Goal: Download file/media

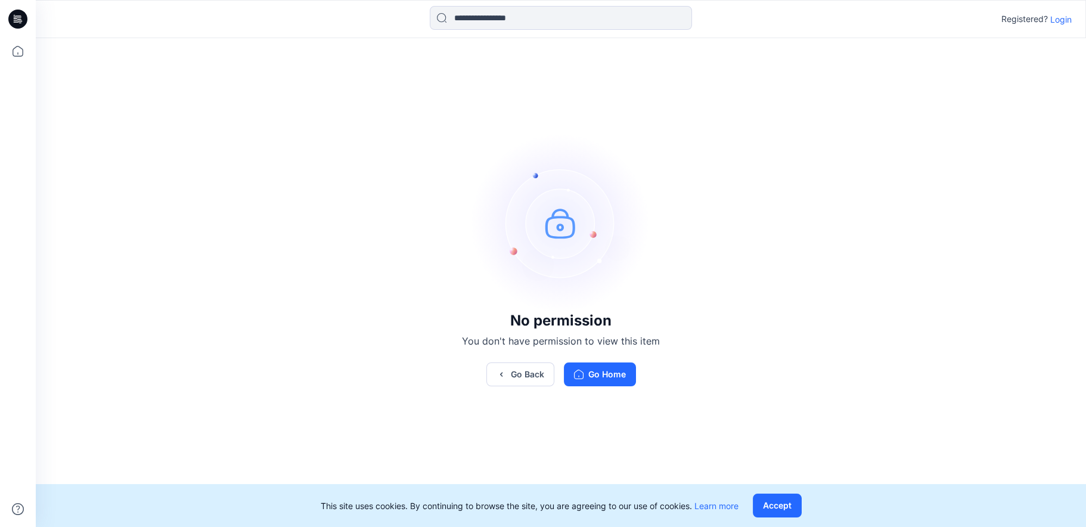
click at [17, 18] on icon at bounding box center [18, 17] width 5 height 1
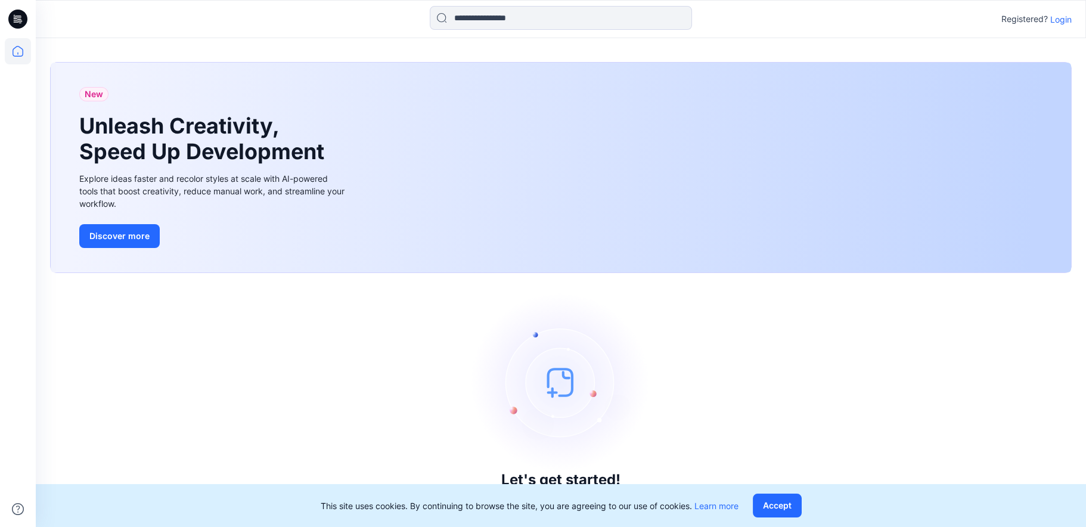
click at [1060, 20] on p "Login" at bounding box center [1060, 19] width 21 height 13
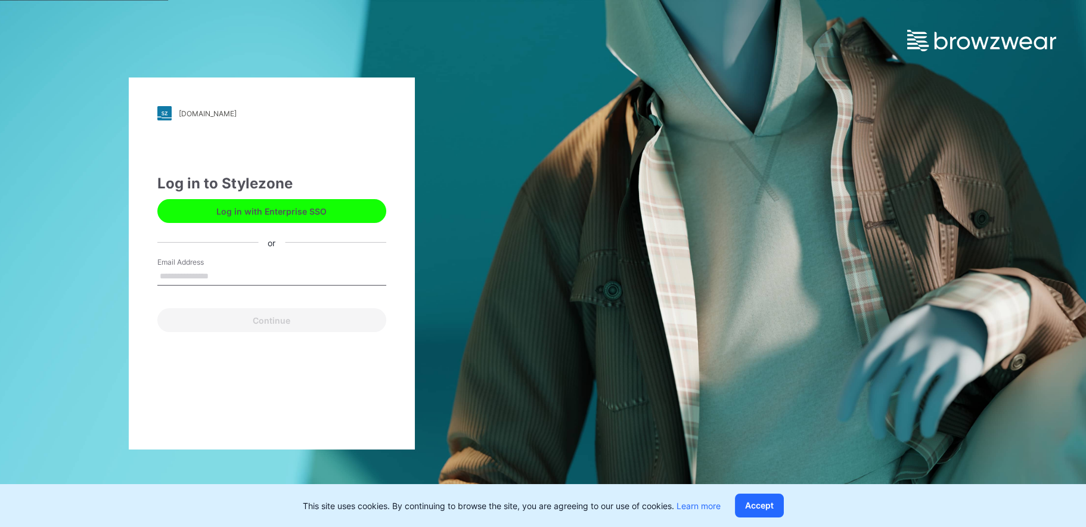
click at [229, 274] on input "Email Address" at bounding box center [271, 277] width 229 height 18
type input "**********"
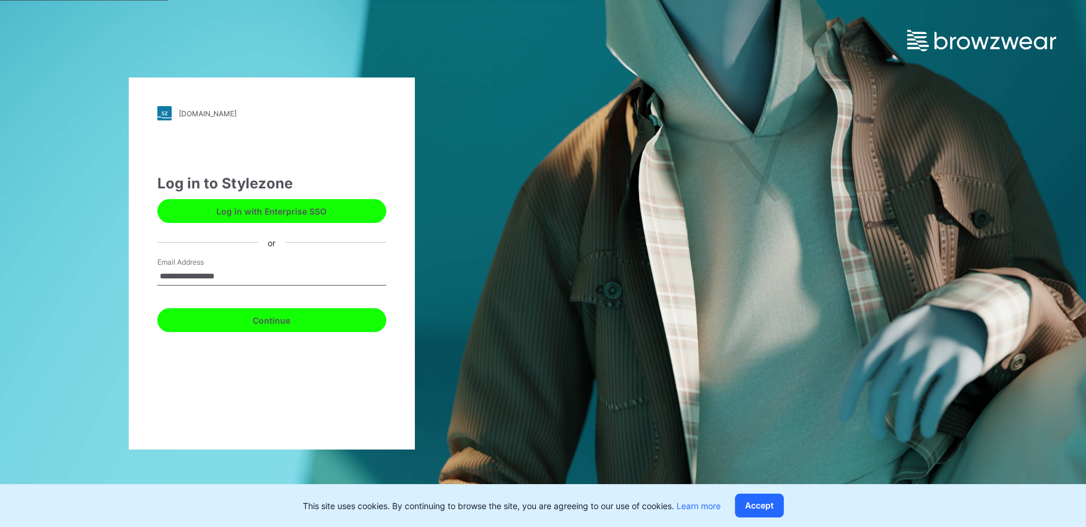
click at [224, 319] on button "Continue" at bounding box center [271, 320] width 229 height 24
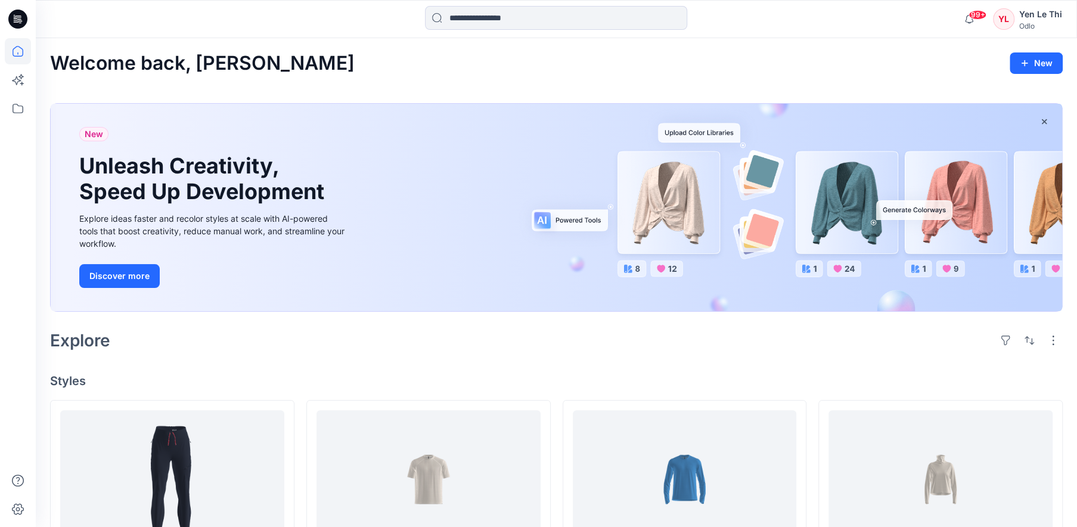
click at [20, 20] on icon at bounding box center [17, 19] width 19 height 19
click at [18, 47] on icon at bounding box center [18, 51] width 26 height 26
click at [13, 115] on icon at bounding box center [18, 108] width 26 height 26
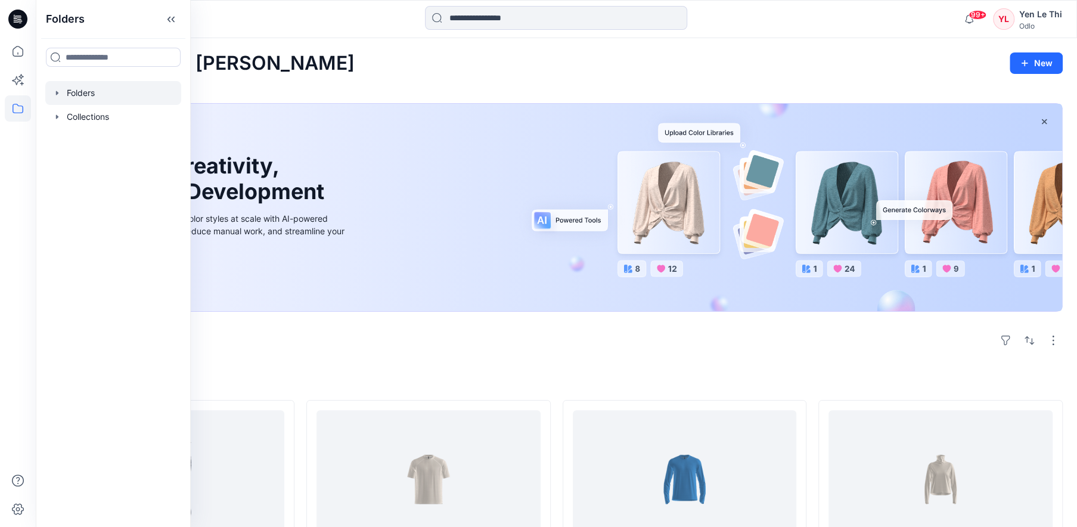
click at [119, 97] on div at bounding box center [113, 93] width 136 height 24
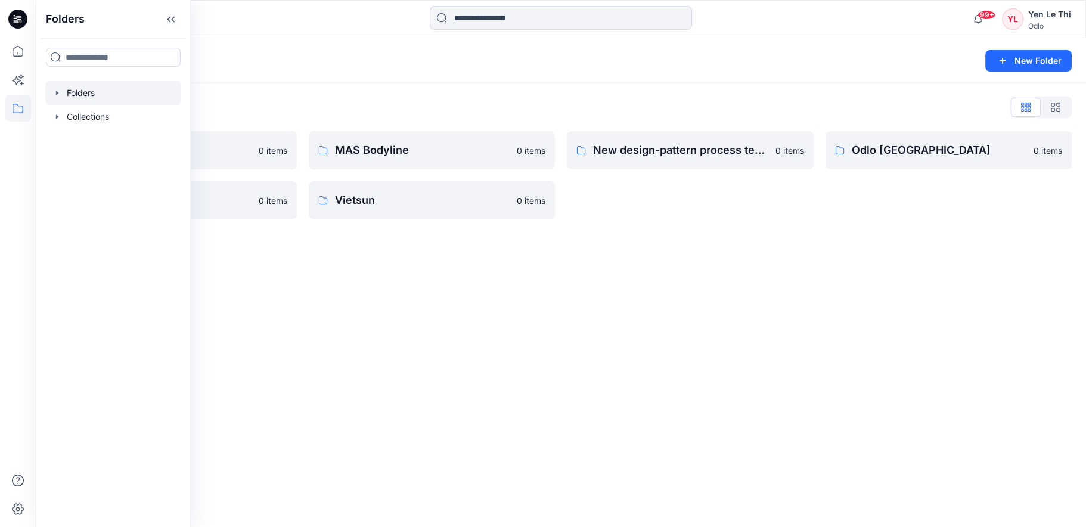
click at [380, 280] on div "Folders New Folder Folders List Gennex, Tayeh 0 items Shints 0 items MAS Bodyli…" at bounding box center [561, 282] width 1050 height 489
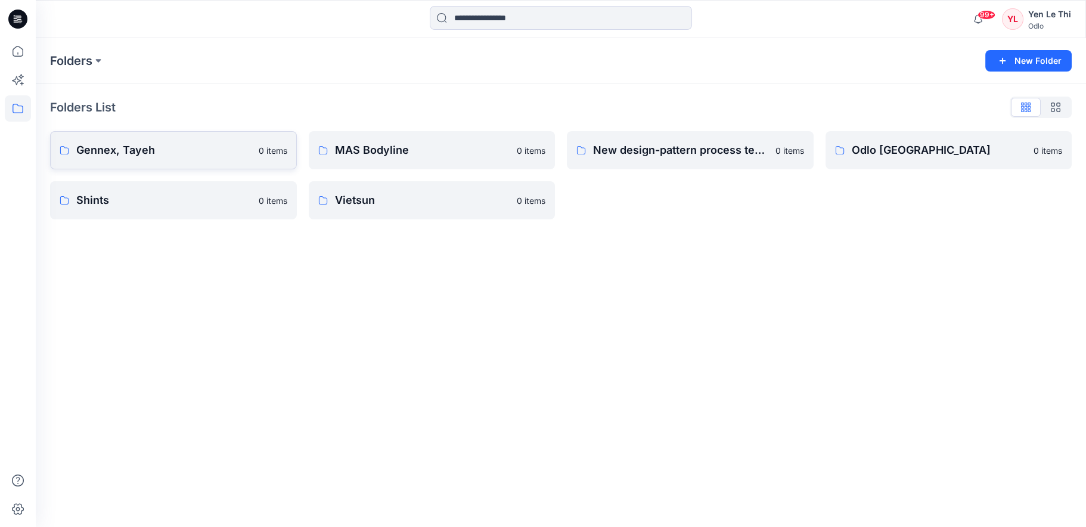
click at [218, 153] on p "Gennex, Tayeh" at bounding box center [163, 150] width 175 height 17
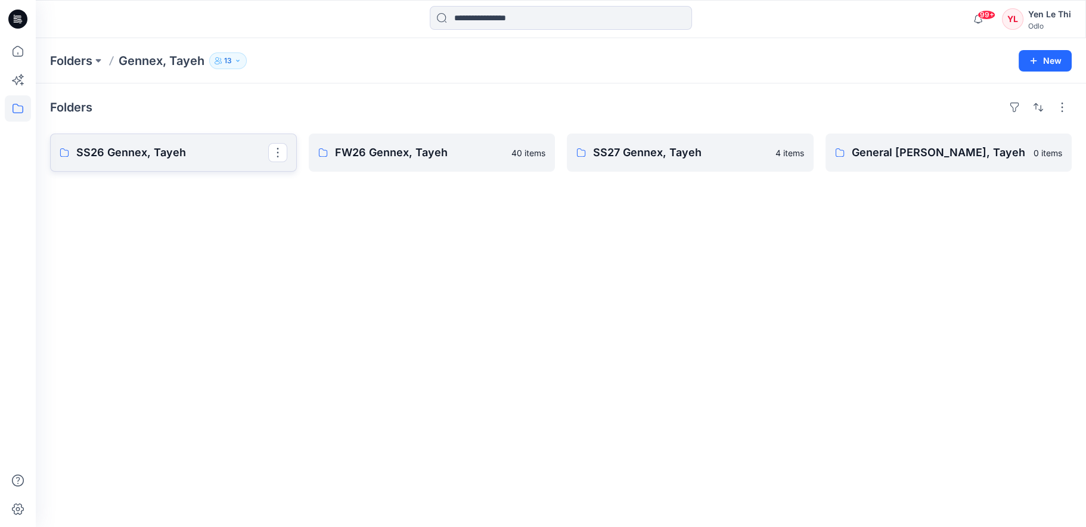
click at [153, 162] on link "SS26 Gennex, Tayeh" at bounding box center [173, 153] width 247 height 38
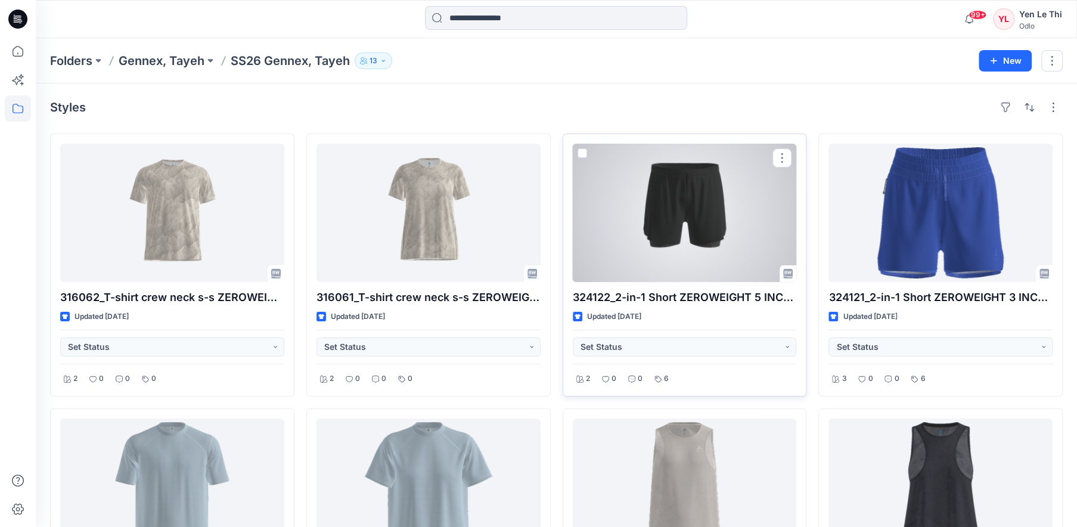
click at [668, 223] on div at bounding box center [685, 213] width 224 height 138
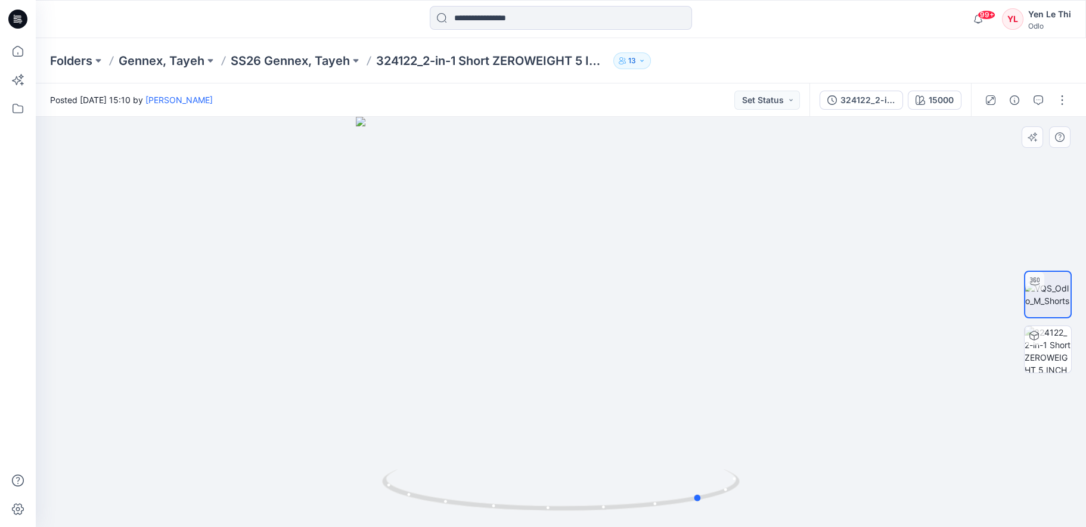
drag, startPoint x: 644, startPoint y: 362, endPoint x: 52, endPoint y: 389, distance: 592.6
click at [52, 389] on div at bounding box center [561, 322] width 1050 height 410
drag, startPoint x: 554, startPoint y: 328, endPoint x: 470, endPoint y: 331, distance: 84.1
click at [470, 331] on div at bounding box center [561, 322] width 1050 height 410
click at [1062, 105] on button "button" at bounding box center [1062, 100] width 19 height 19
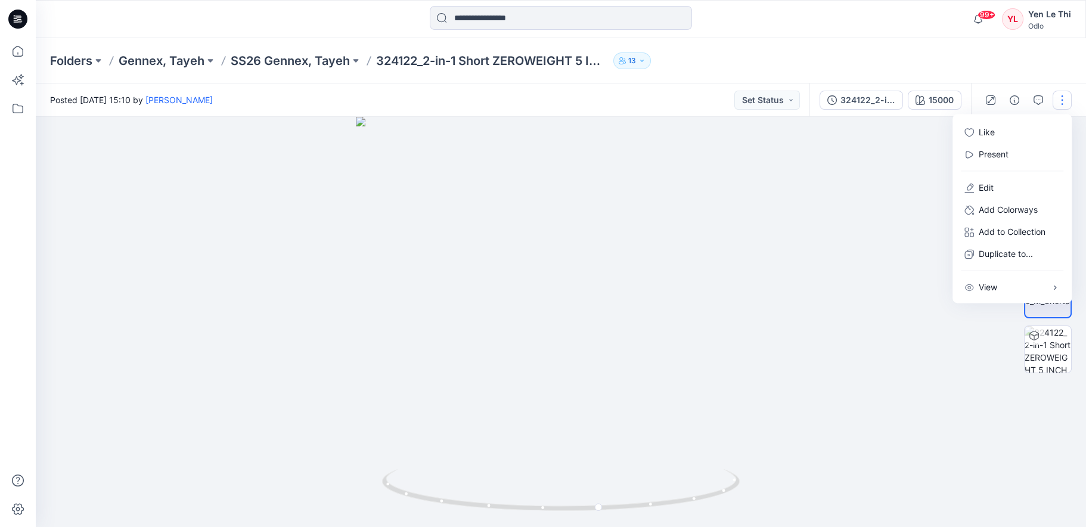
click at [773, 54] on div "Folders Gennex, Tayeh SS26 Gennex, Tayeh 324122_2-in-1 Short ZEROWEIGHT 5 INCH …" at bounding box center [514, 60] width 929 height 17
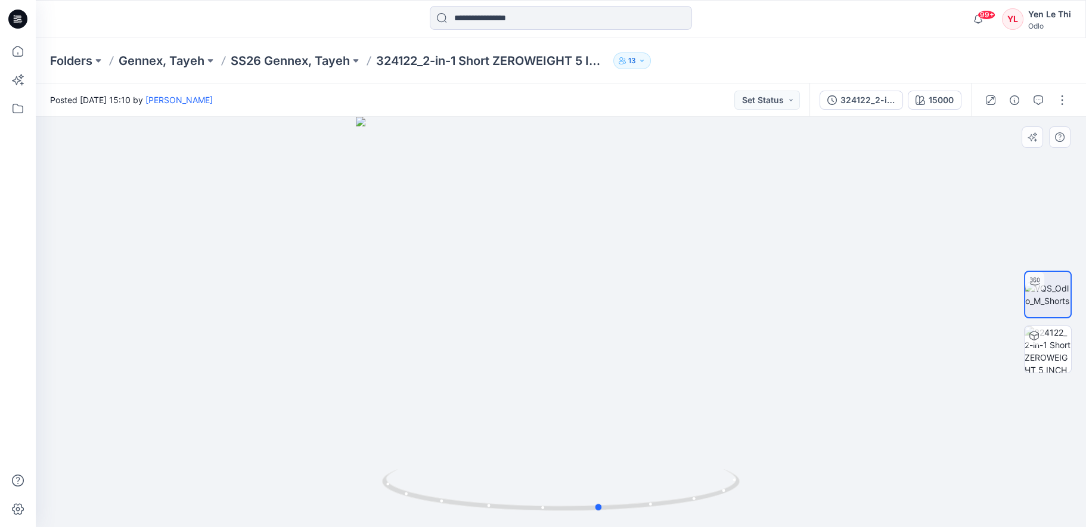
click at [646, 367] on div at bounding box center [561, 322] width 1050 height 410
click at [1056, 100] on button "button" at bounding box center [1062, 100] width 19 height 19
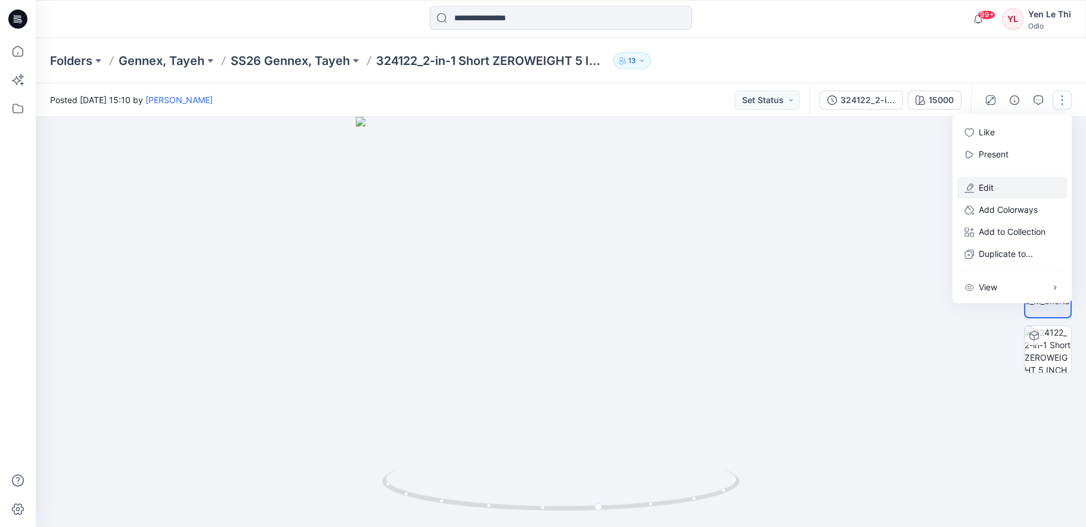
click at [991, 188] on p "Edit" at bounding box center [986, 187] width 15 height 13
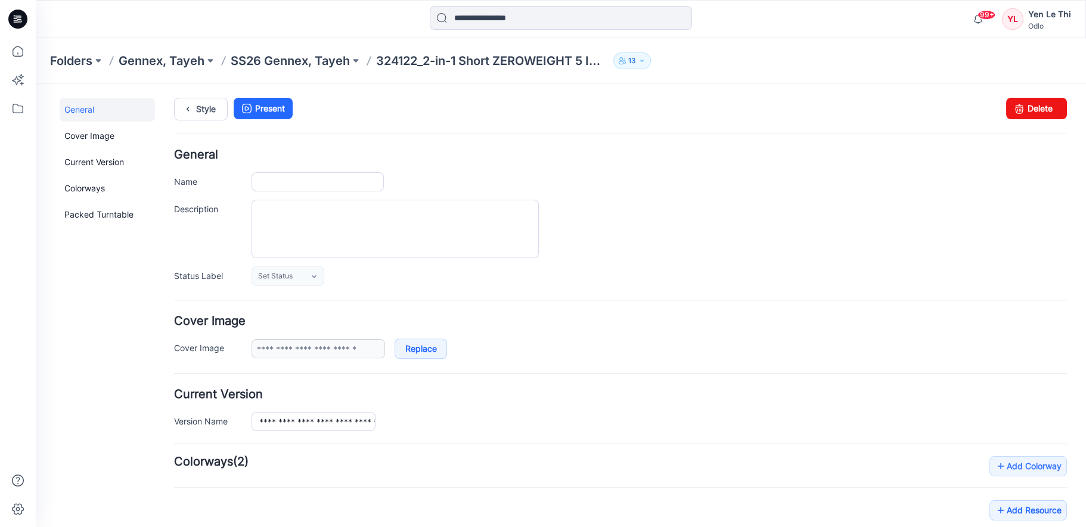
type input "**********"
type input "*****"
type input "**********"
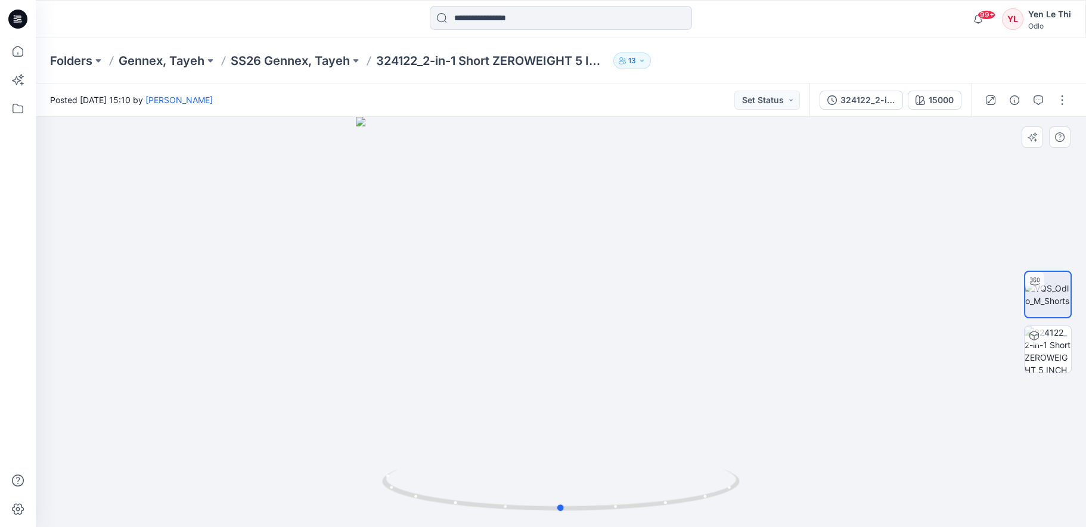
drag, startPoint x: 560, startPoint y: 314, endPoint x: 343, endPoint y: 208, distance: 241.3
click at [343, 208] on div at bounding box center [561, 322] width 1050 height 410
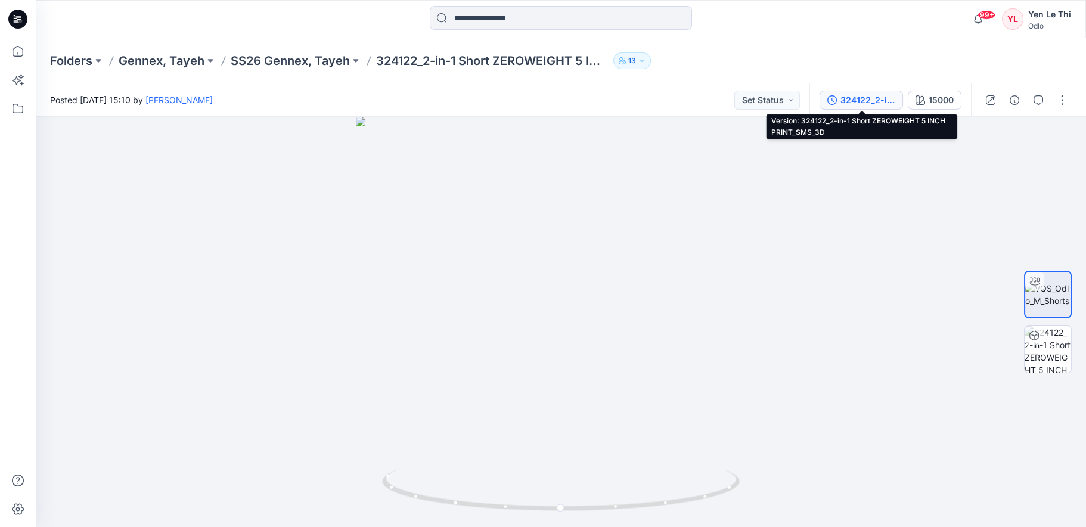
click at [866, 97] on div "324122_2-in-1 Short ZEROWEIGHT 5 INCH PRINT_SMS_3D" at bounding box center [868, 100] width 55 height 13
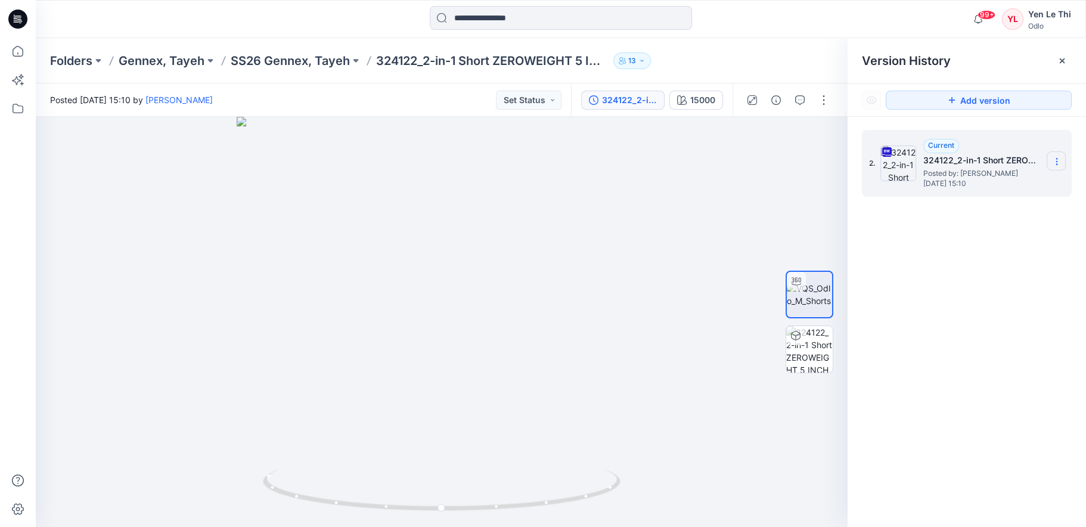
click at [1058, 162] on icon at bounding box center [1057, 162] width 10 height 10
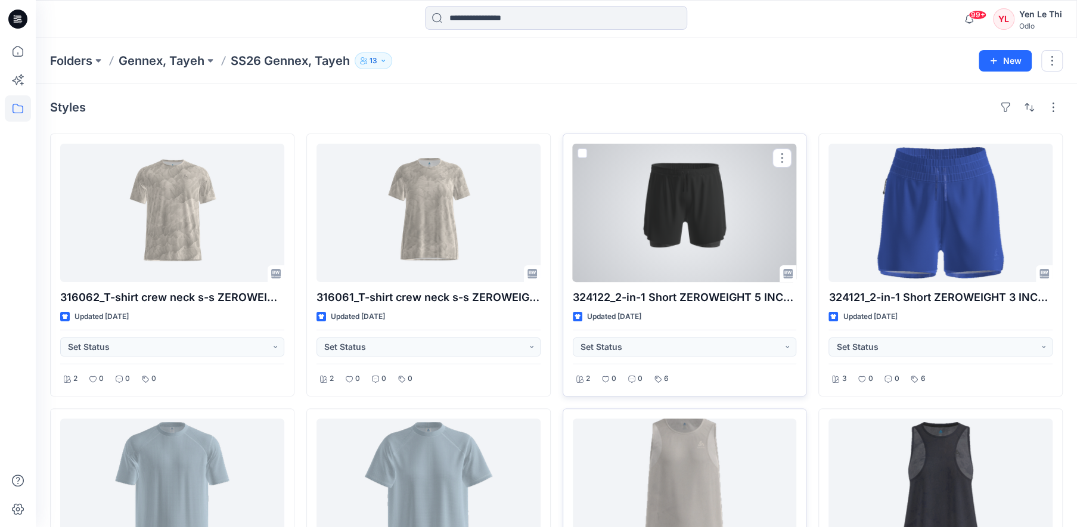
click at [764, 192] on div at bounding box center [685, 213] width 224 height 138
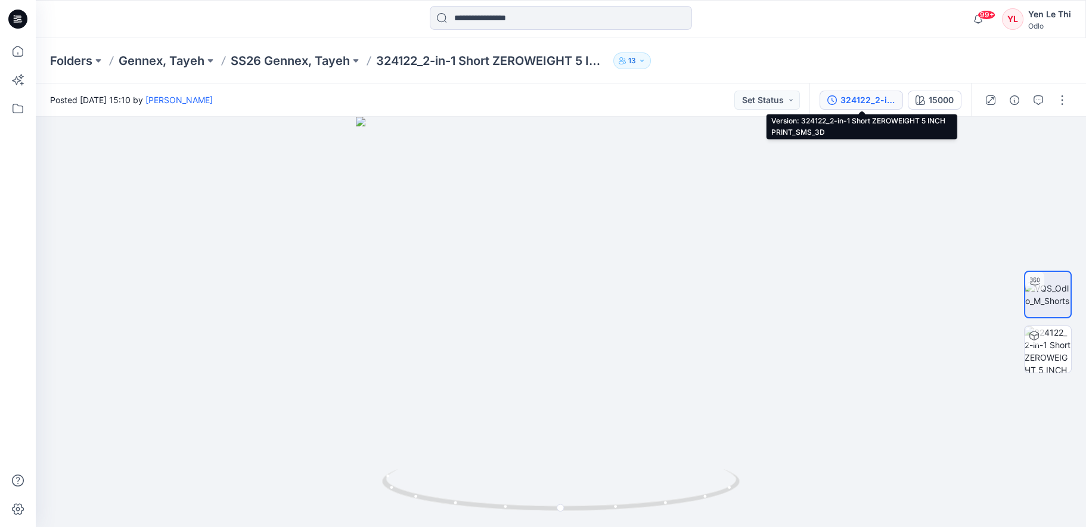
click at [884, 99] on div "324122_2-in-1 Short ZEROWEIGHT 5 INCH PRINT_SMS_3D" at bounding box center [868, 100] width 55 height 13
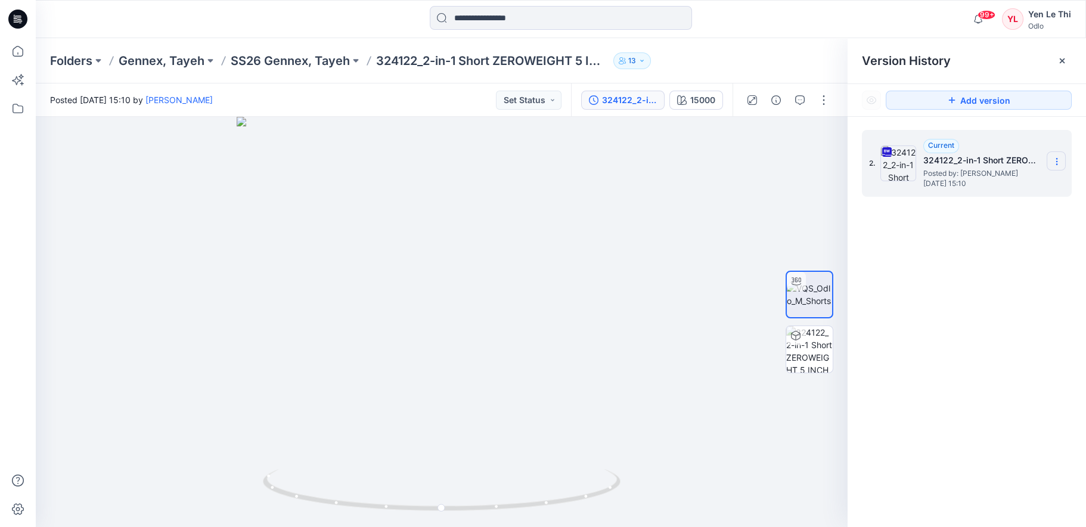
click at [1056, 162] on icon at bounding box center [1056, 162] width 1 height 1
click at [993, 187] on span "Download Source BW File" at bounding box center [997, 185] width 100 height 14
